Goal: Information Seeking & Learning: Check status

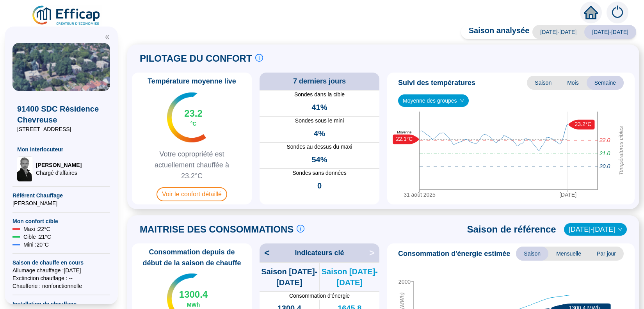
click at [563, 34] on span "[DATE]-[DATE]" at bounding box center [558, 32] width 52 height 14
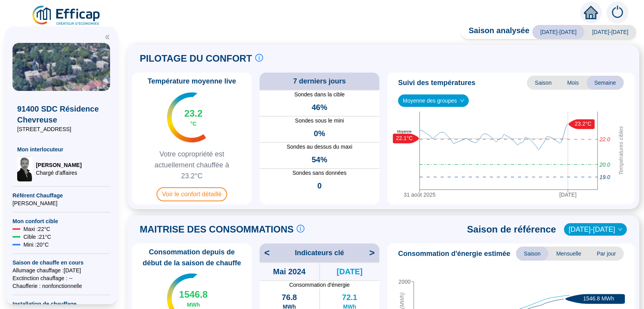
click at [449, 100] on span "Moyenne des groupes" at bounding box center [433, 101] width 61 height 12
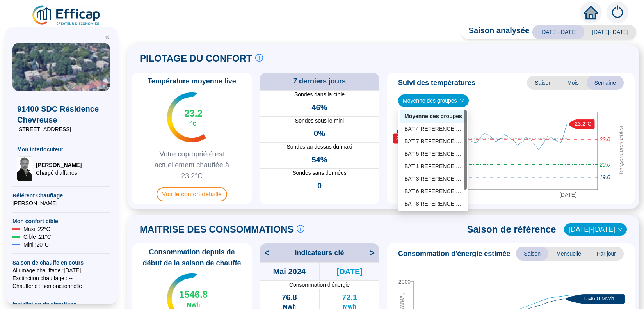
click at [570, 85] on span "Mois" at bounding box center [572, 83] width 27 height 14
click at [564, 83] on span "Mois" at bounding box center [572, 83] width 27 height 14
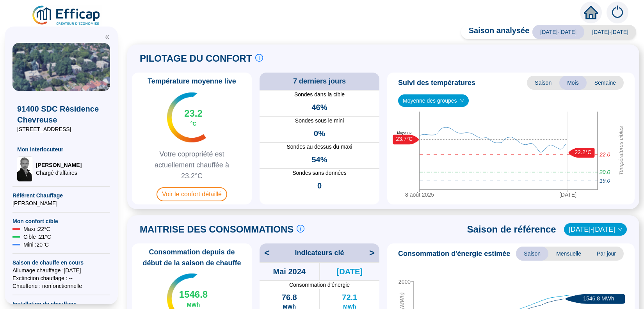
click at [521, 75] on div "Suivi des températures Saison Mois Semaine Moyenne des groupes [DATE] [DATE] Te…" at bounding box center [511, 139] width 248 height 132
click at [538, 84] on span "Saison" at bounding box center [543, 82] width 32 height 14
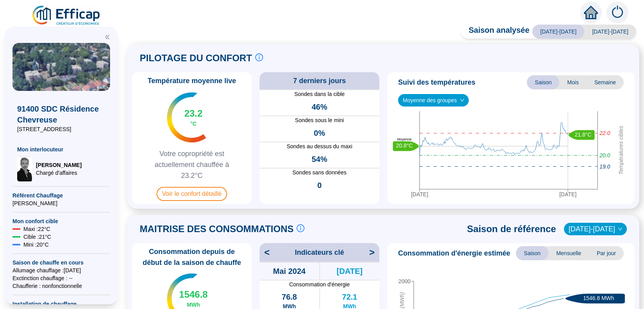
click at [459, 103] on span "Moyenne des groupes" at bounding box center [433, 100] width 61 height 12
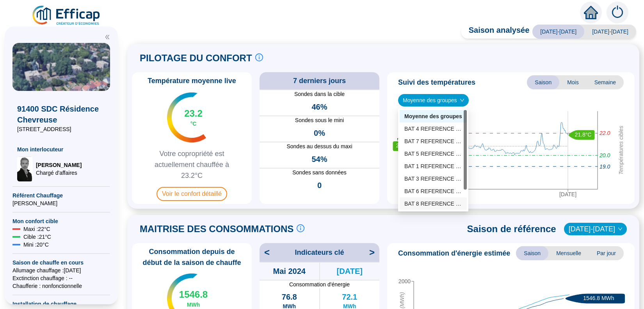
click at [426, 202] on div "BAT 8 REFERENCE (6 sondes)" at bounding box center [433, 204] width 58 height 8
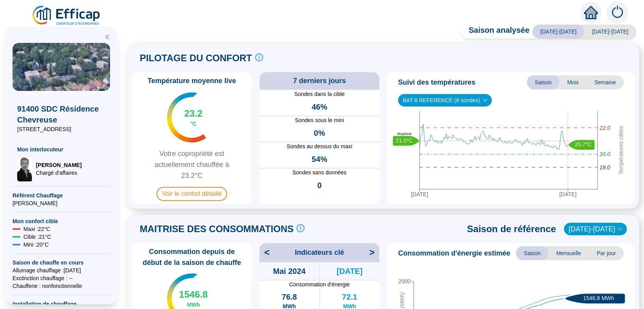
click at [451, 98] on span "BAT 8 REFERENCE (6 sondes)" at bounding box center [445, 100] width 84 height 12
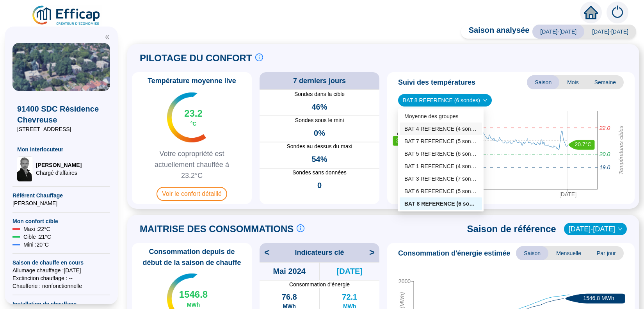
click at [435, 128] on div "BAT 4 REFERENCE (4 sondes)" at bounding box center [440, 129] width 73 height 8
